Goal: Task Accomplishment & Management: Use online tool/utility

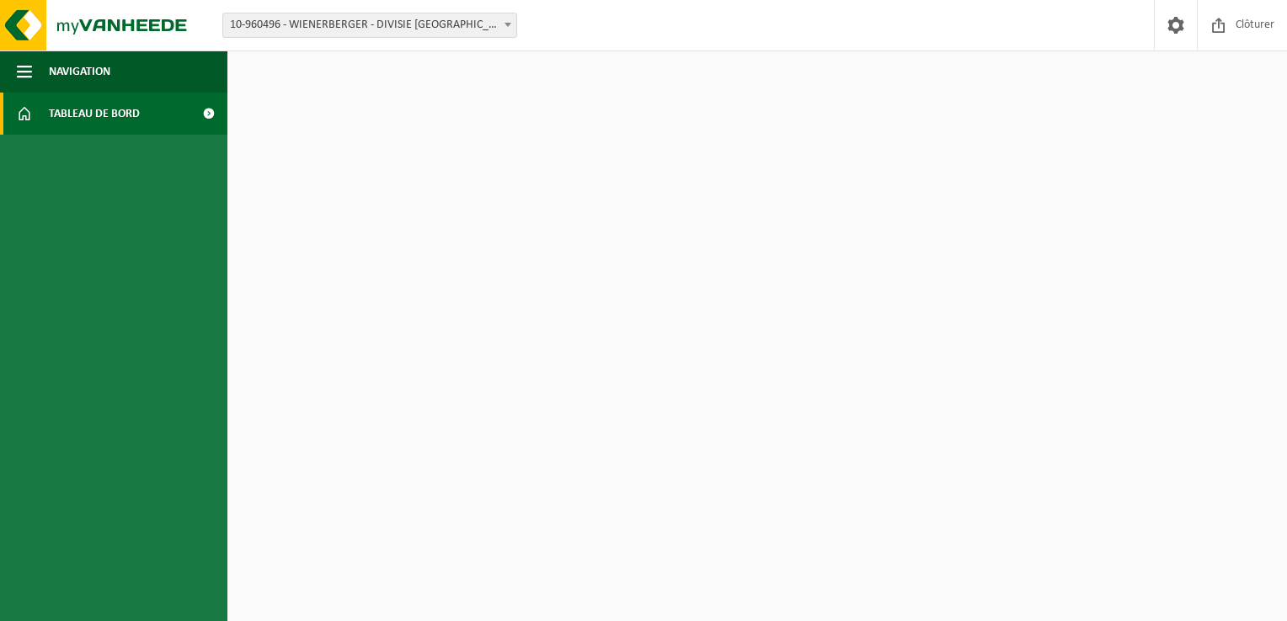
click at [161, 104] on link "Tableau de bord" at bounding box center [113, 114] width 227 height 42
click at [1253, 31] on span "Clôturer" at bounding box center [1254, 25] width 47 height 50
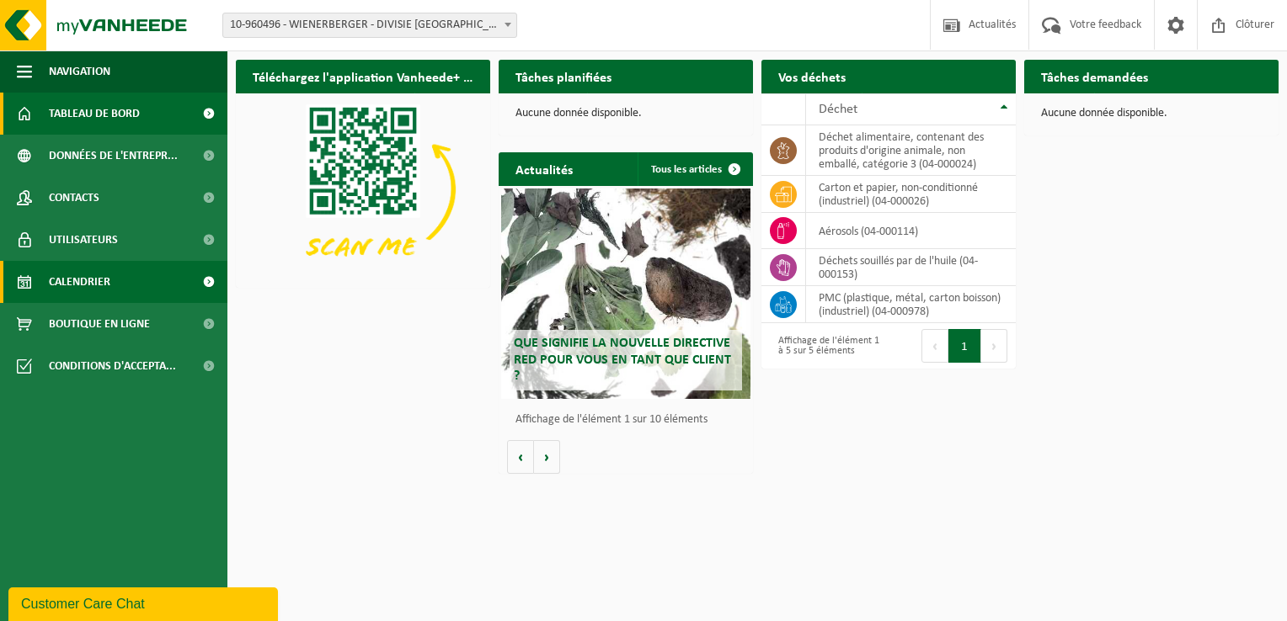
click at [91, 275] on span "Calendrier" at bounding box center [79, 282] width 61 height 42
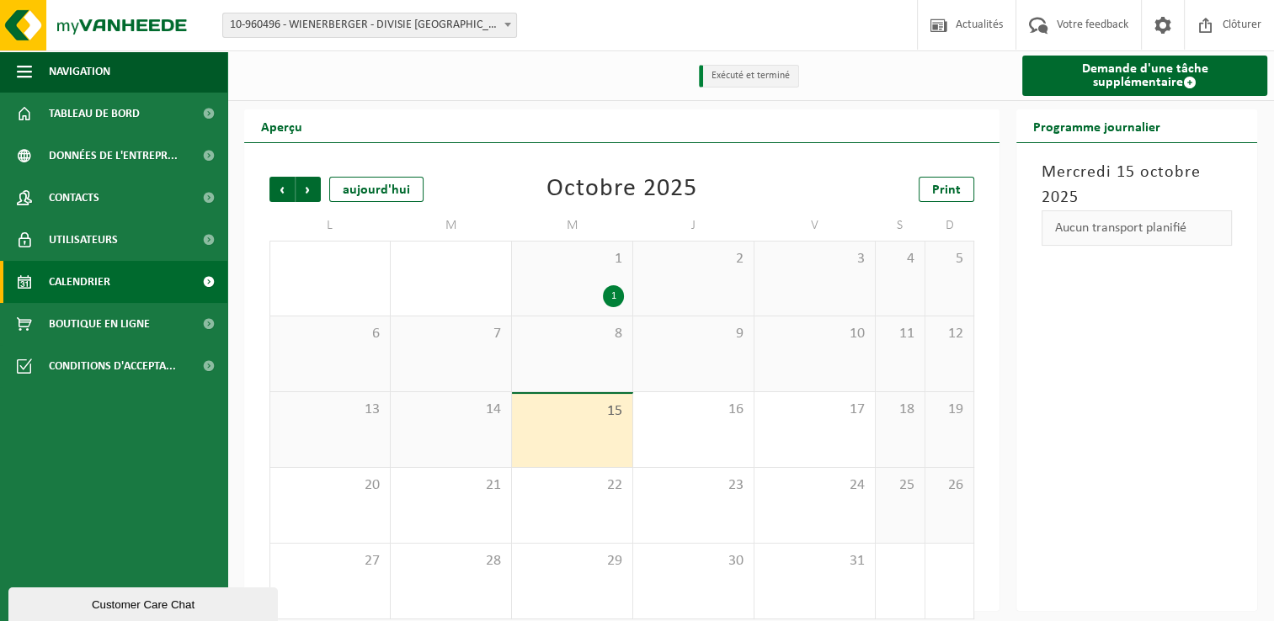
scroll to position [16, 0]
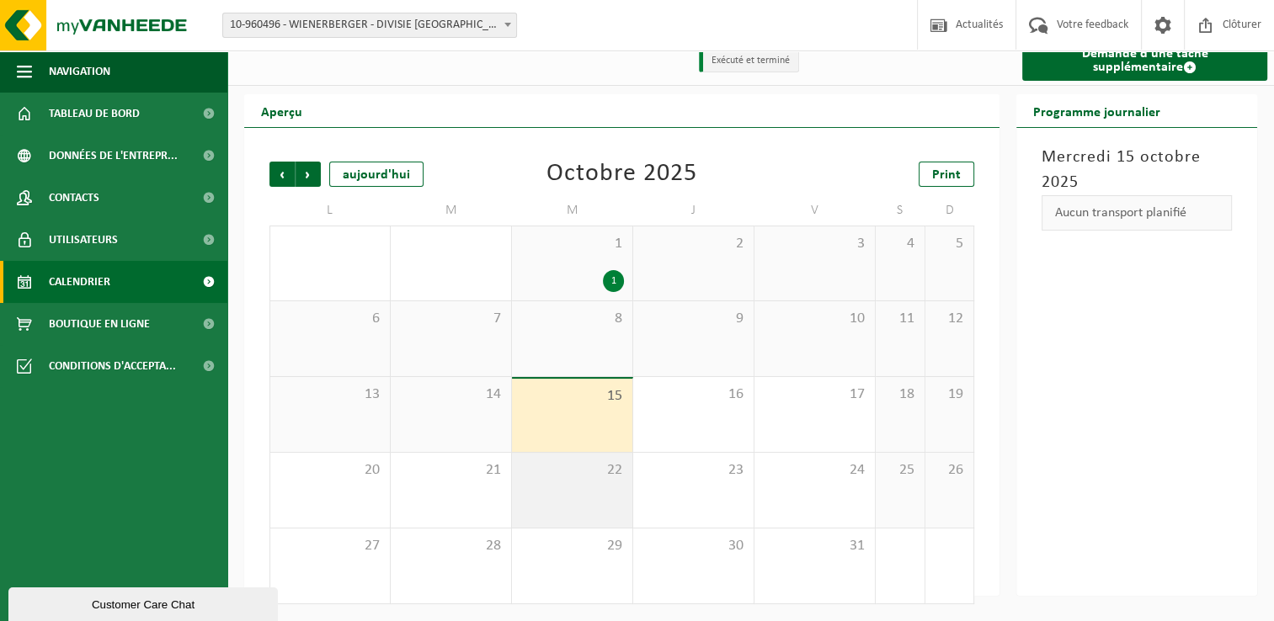
click at [573, 488] on div "22" at bounding box center [572, 490] width 120 height 75
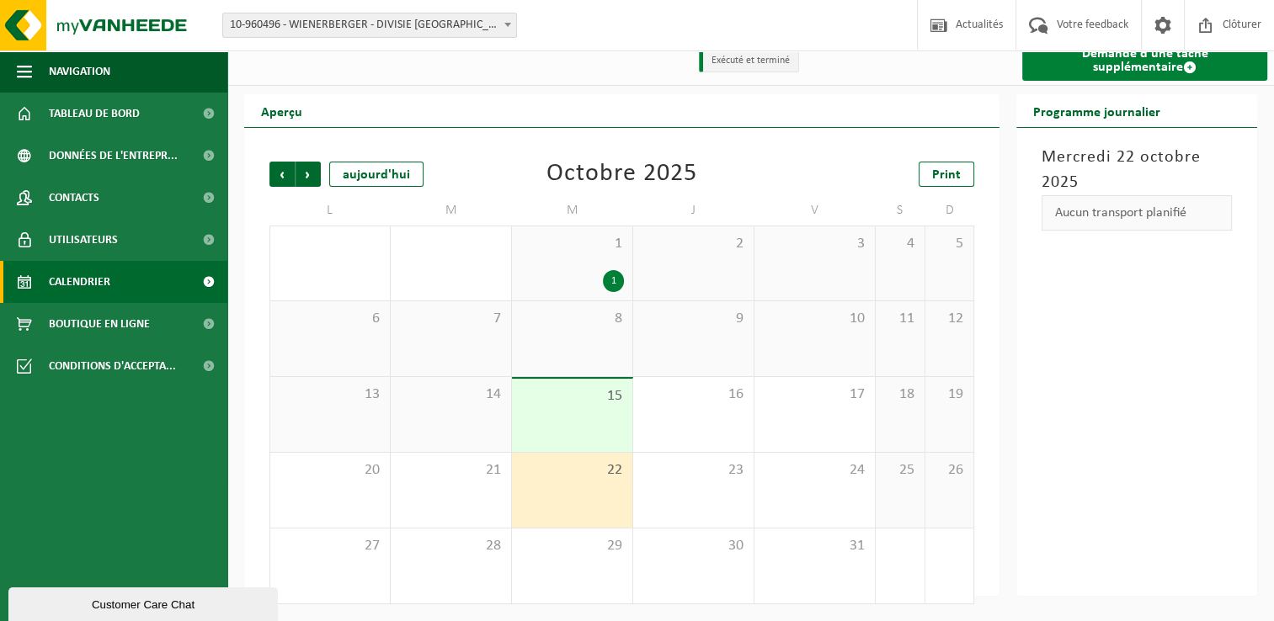
click at [1162, 79] on link "Demande d'une tâche supplémentaire" at bounding box center [1144, 60] width 245 height 40
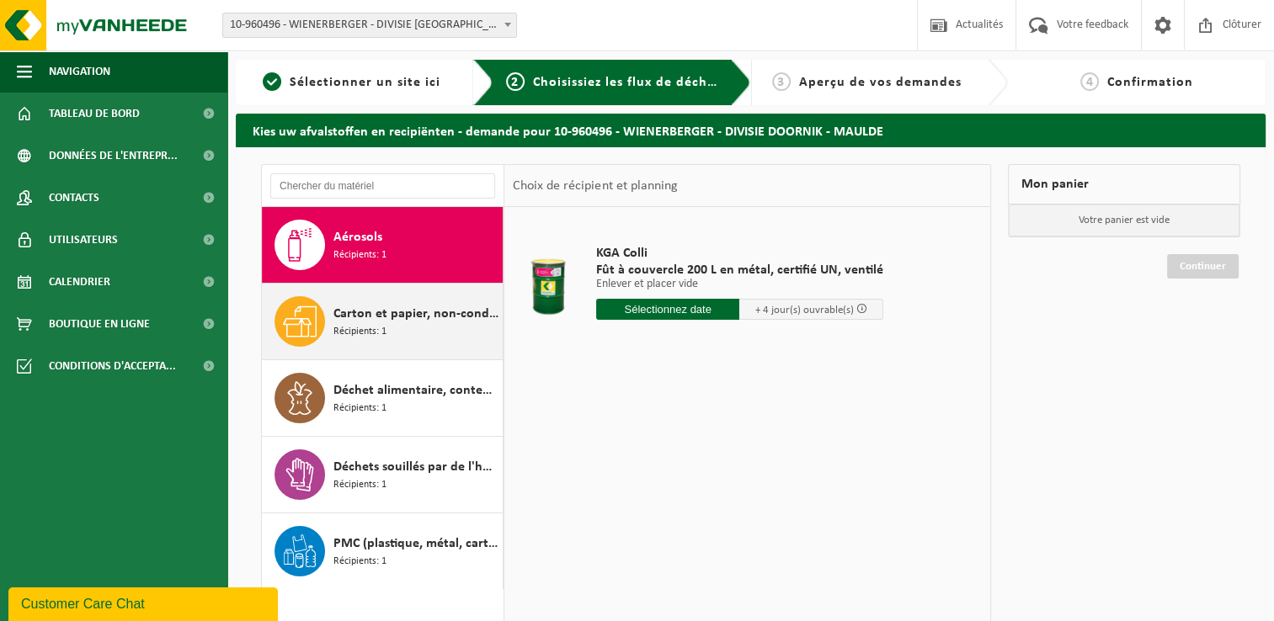
click at [331, 328] on div "Carton et papier, non-conditionné (industriel) Récipients: 1" at bounding box center [383, 322] width 242 height 76
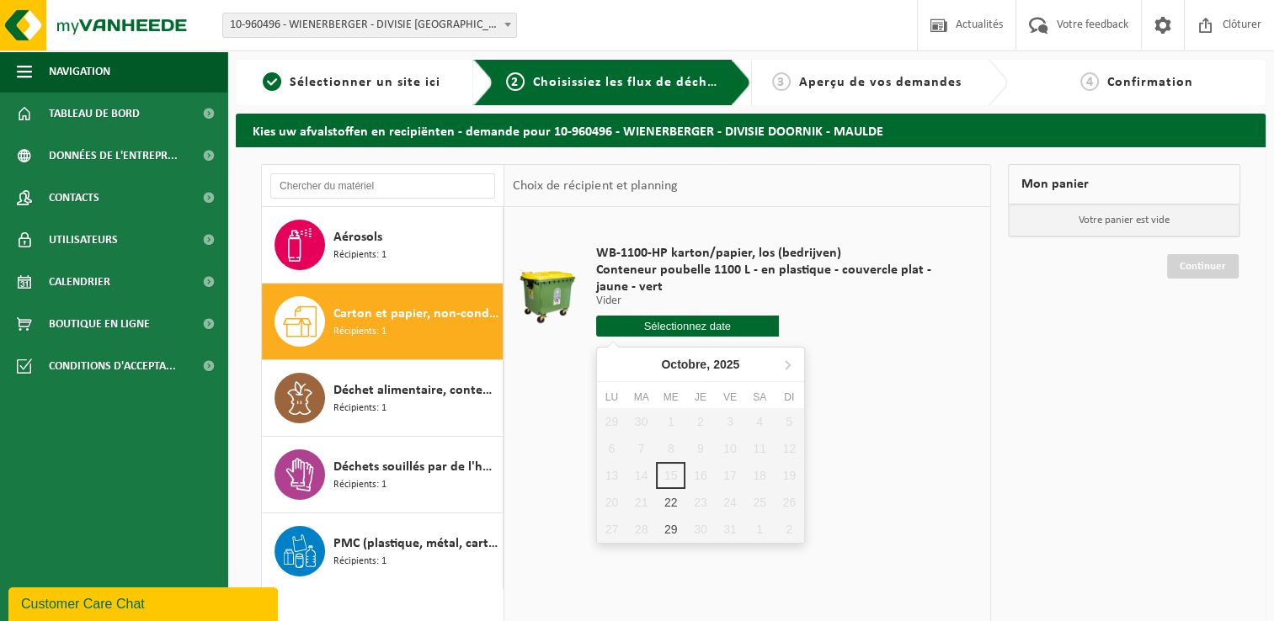
click at [731, 324] on input "text" at bounding box center [687, 326] width 183 height 21
click at [664, 501] on div "22" at bounding box center [670, 502] width 29 height 27
type input "à partir de 2025-10-22"
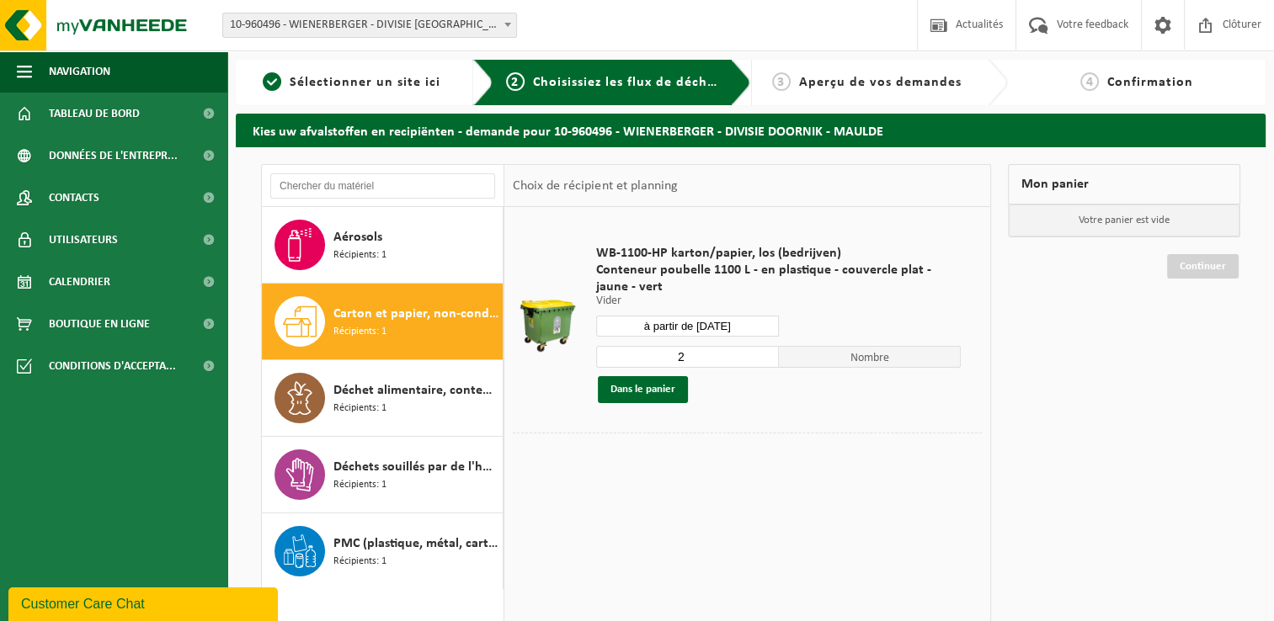
type input "2"
click at [767, 353] on input "2" at bounding box center [687, 357] width 183 height 22
click at [657, 389] on button "Dans le panier" at bounding box center [643, 389] width 90 height 27
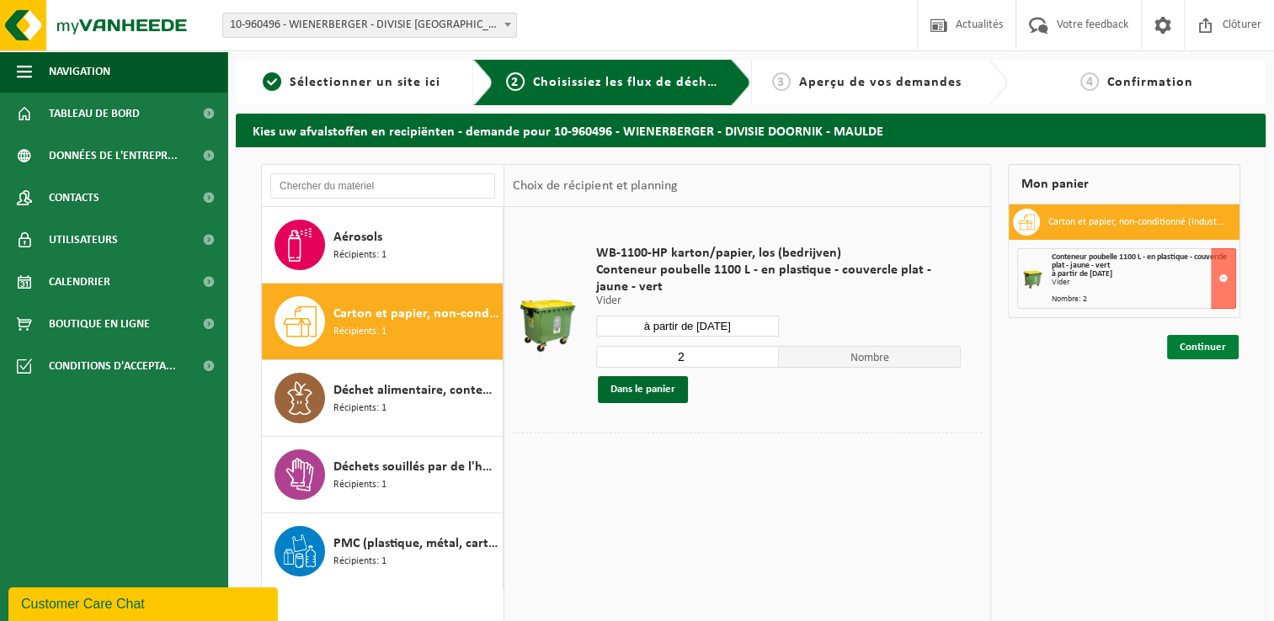
click at [1189, 352] on link "Continuer" at bounding box center [1203, 347] width 72 height 24
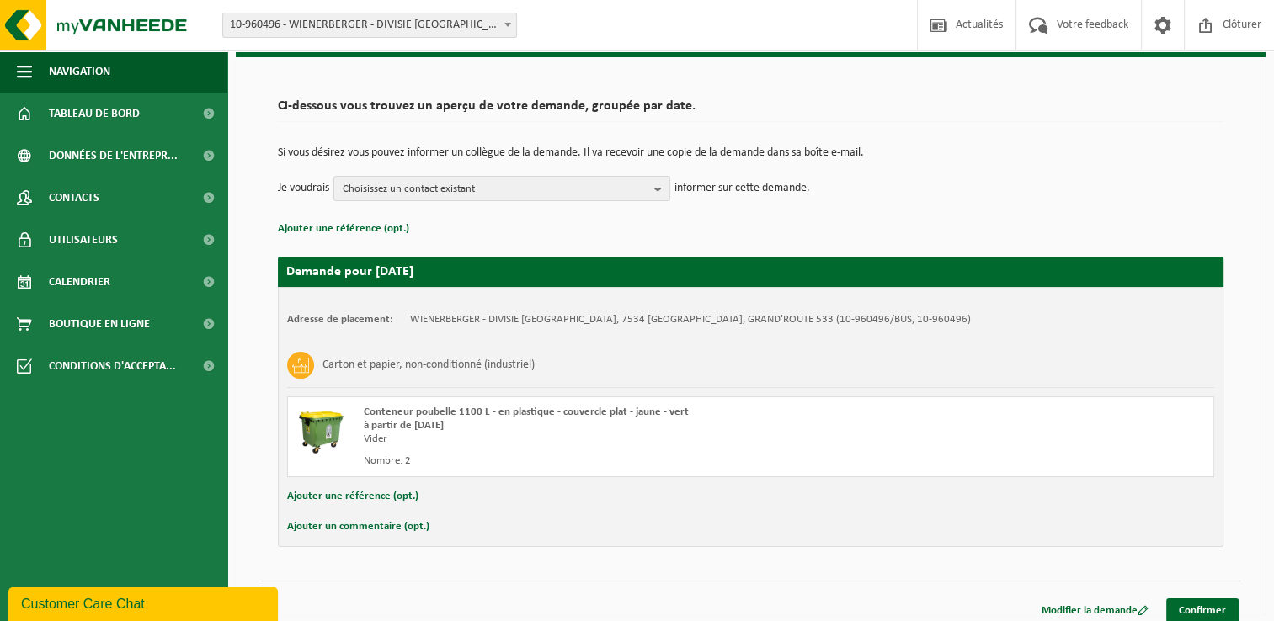
scroll to position [99, 0]
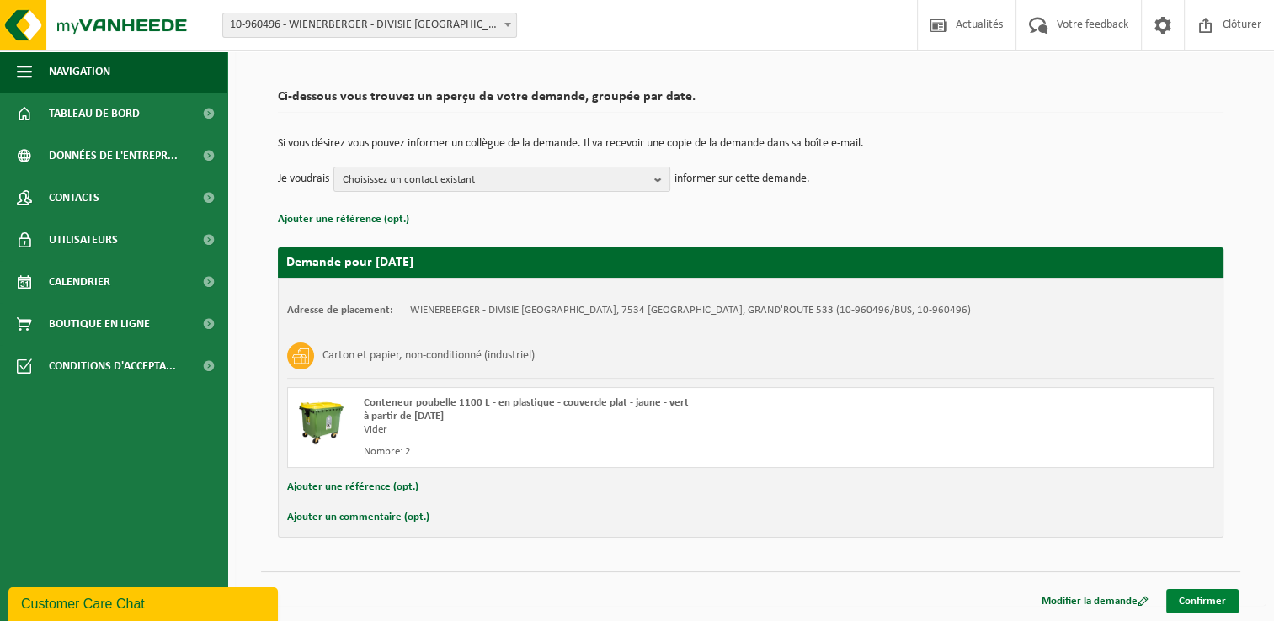
click at [1223, 600] on link "Confirmer" at bounding box center [1202, 601] width 72 height 24
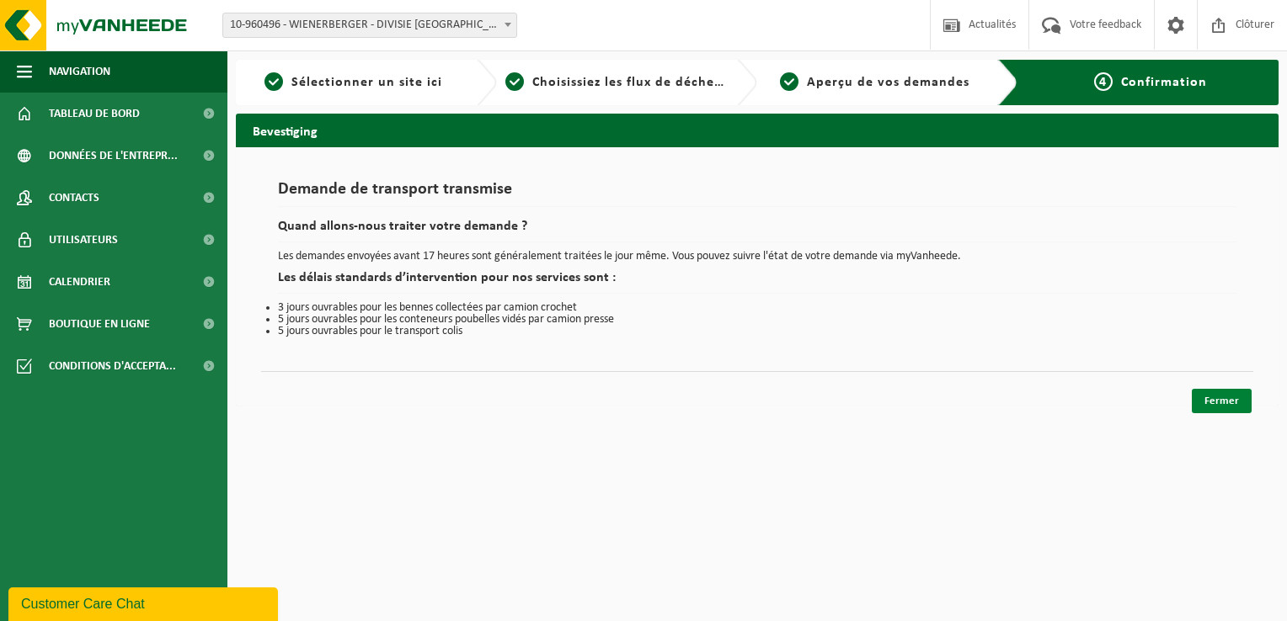
click at [1234, 406] on link "Fermer" at bounding box center [1222, 401] width 60 height 24
